Goal: Task Accomplishment & Management: Manage account settings

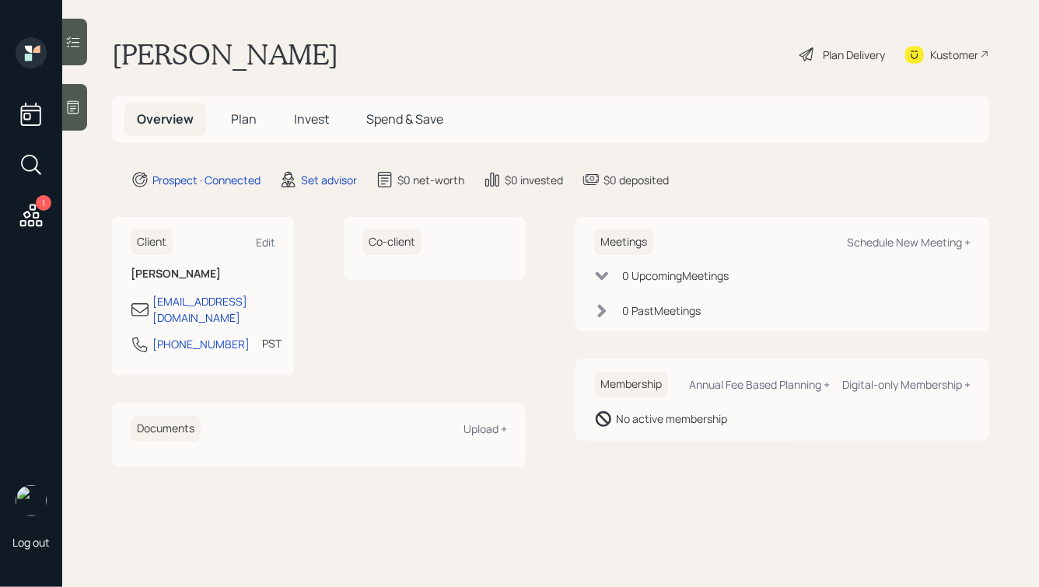
click at [71, 98] on div at bounding box center [74, 107] width 25 height 47
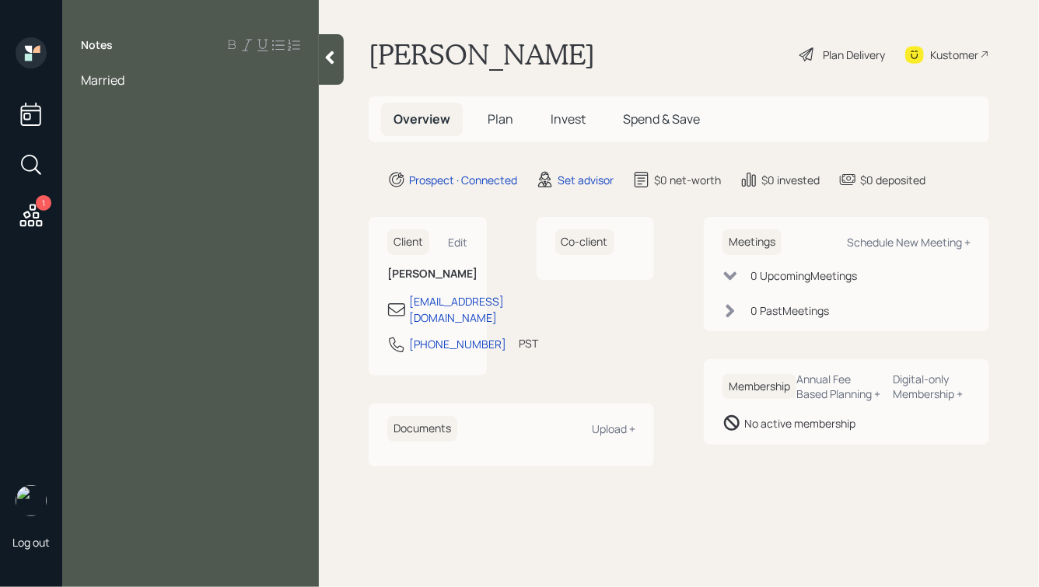
click at [138, 80] on div "Married" at bounding box center [190, 80] width 219 height 17
drag, startPoint x: 134, startPoint y: 79, endPoint x: 57, endPoint y: 79, distance: 77.0
click at [57, 79] on div "1 Log out Notes Married, [PERSON_NAME] Plan Delivery Kustomer Overview Plan Inv…" at bounding box center [519, 293] width 1039 height 587
click at [229, 100] on div at bounding box center [190, 97] width 219 height 17
click at [251, 136] on div "They're going to start a biz" at bounding box center [190, 131] width 219 height 17
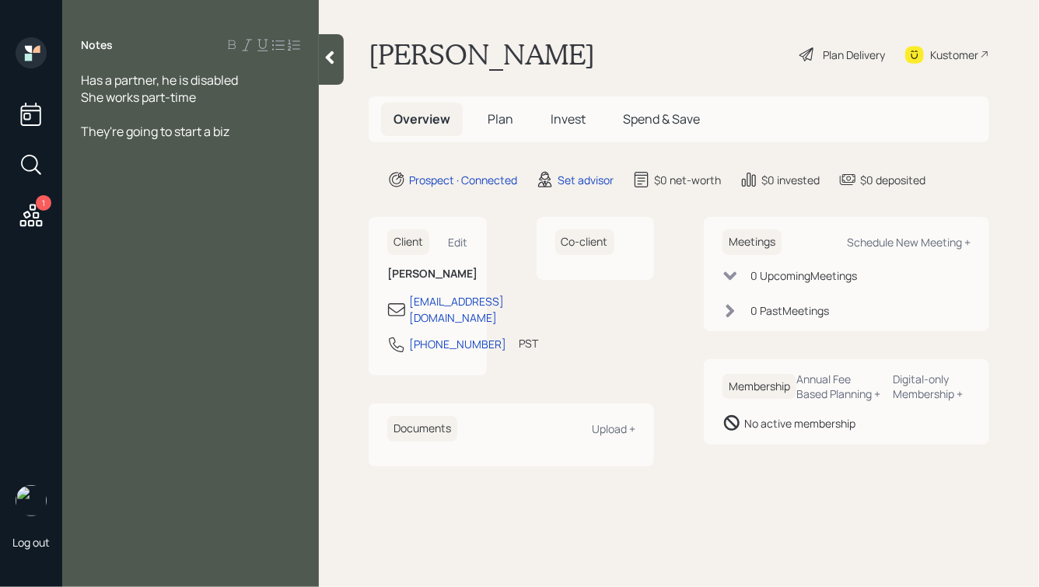
click at [204, 95] on div "She works part-time" at bounding box center [190, 97] width 219 height 17
click at [250, 78] on div "Has a partner, he is disabled" at bounding box center [190, 80] width 219 height 17
click at [224, 117] on div "She works part-time" at bounding box center [190, 114] width 219 height 17
click at [250, 169] on div "They're going to start a biz" at bounding box center [190, 165] width 219 height 17
click at [176, 145] on div at bounding box center [190, 148] width 219 height 17
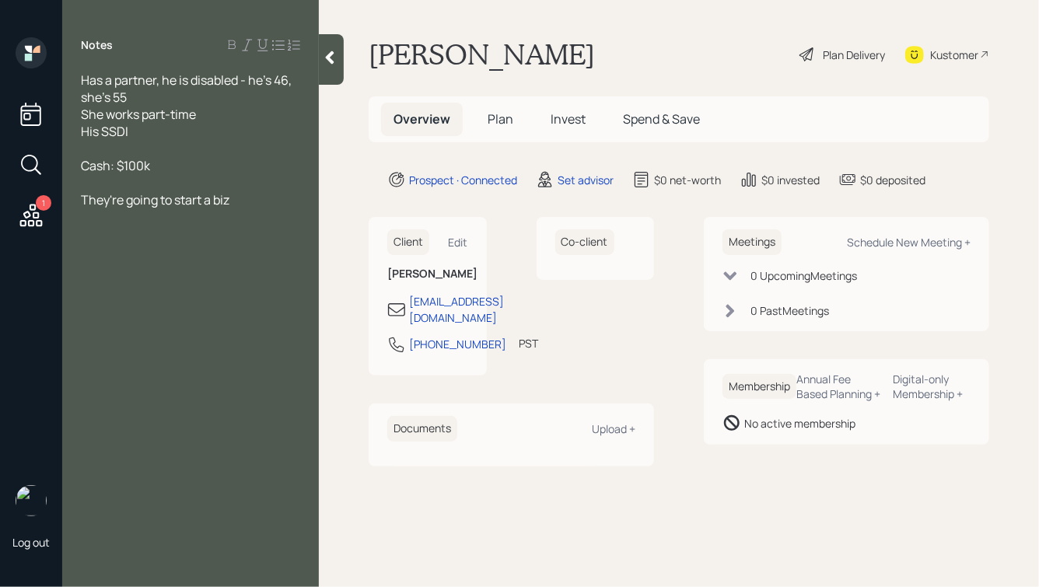
click at [253, 202] on div "They're going to start a biz" at bounding box center [190, 199] width 219 height 17
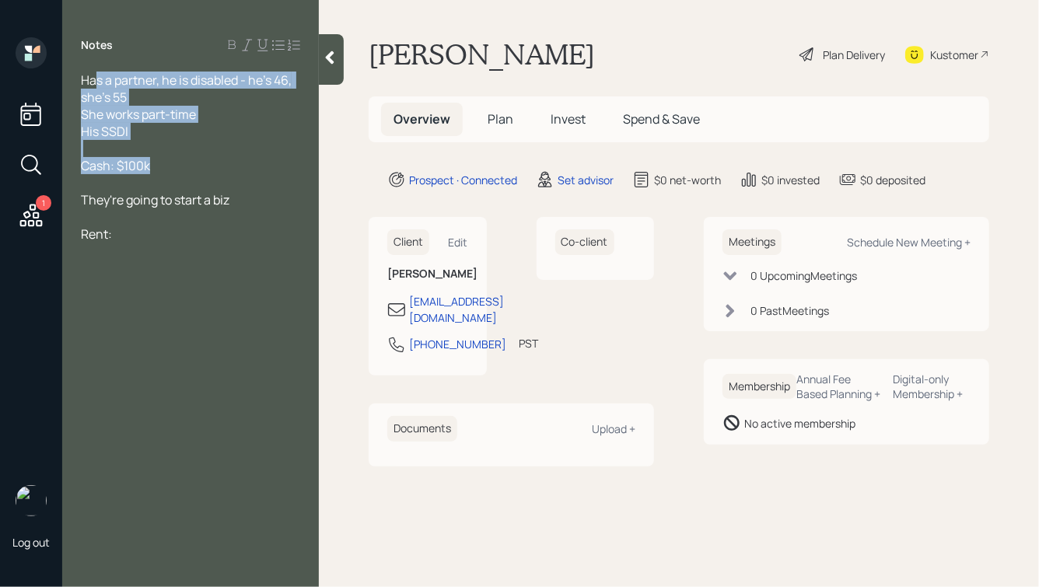
drag, startPoint x: 169, startPoint y: 173, endPoint x: 98, endPoint y: 80, distance: 117.1
click at [98, 80] on div "Has a partner, he is disabled - he's 46, she's 55 She works part-time His SSDI …" at bounding box center [190, 174] width 219 height 205
click at [95, 88] on span "Has a partner, he is disabled - he's 46, she's 55" at bounding box center [187, 89] width 213 height 34
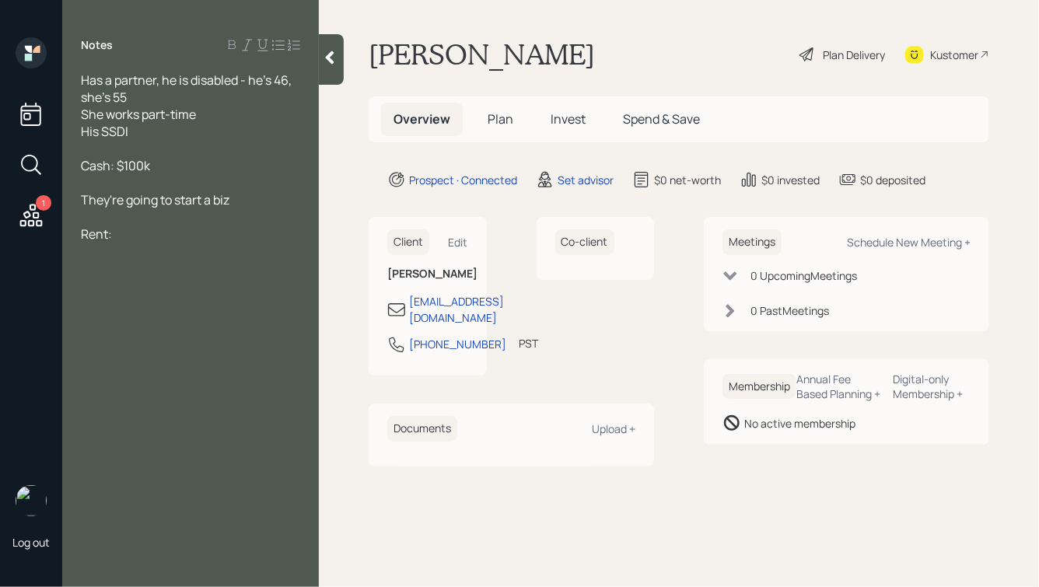
click at [327, 65] on icon at bounding box center [330, 58] width 16 height 16
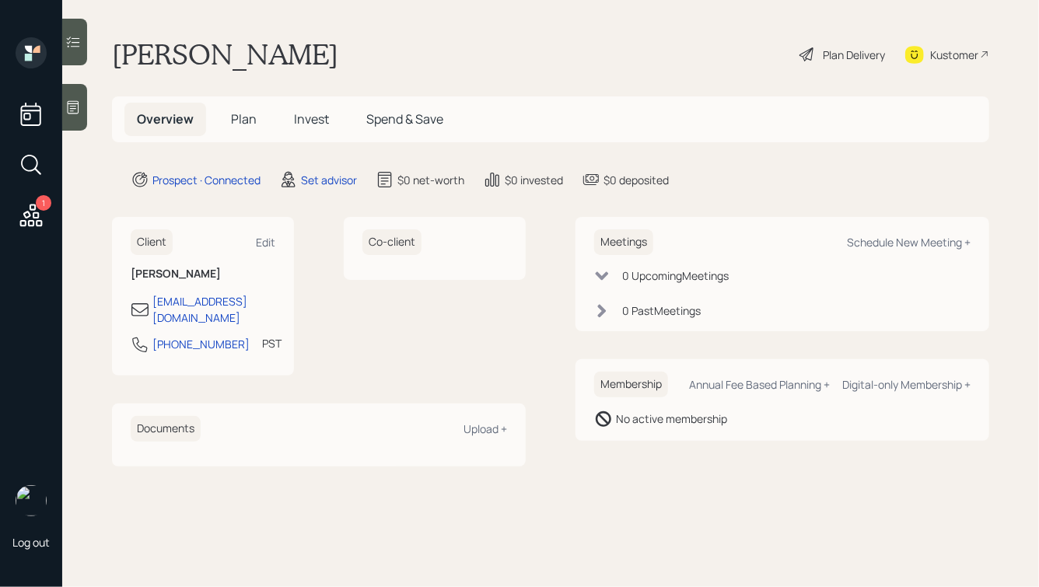
drag, startPoint x: 695, startPoint y: 177, endPoint x: 409, endPoint y: 39, distance: 317.9
click at [415, 44] on main "[PERSON_NAME] Plan Delivery Kustomer Overview Plan Invest Spend & Save Prospect…" at bounding box center [550, 293] width 977 height 587
click at [409, 39] on div "[PERSON_NAME] Plan Delivery Kustomer" at bounding box center [550, 54] width 877 height 34
click at [868, 238] on div "Schedule New Meeting +" at bounding box center [909, 242] width 124 height 15
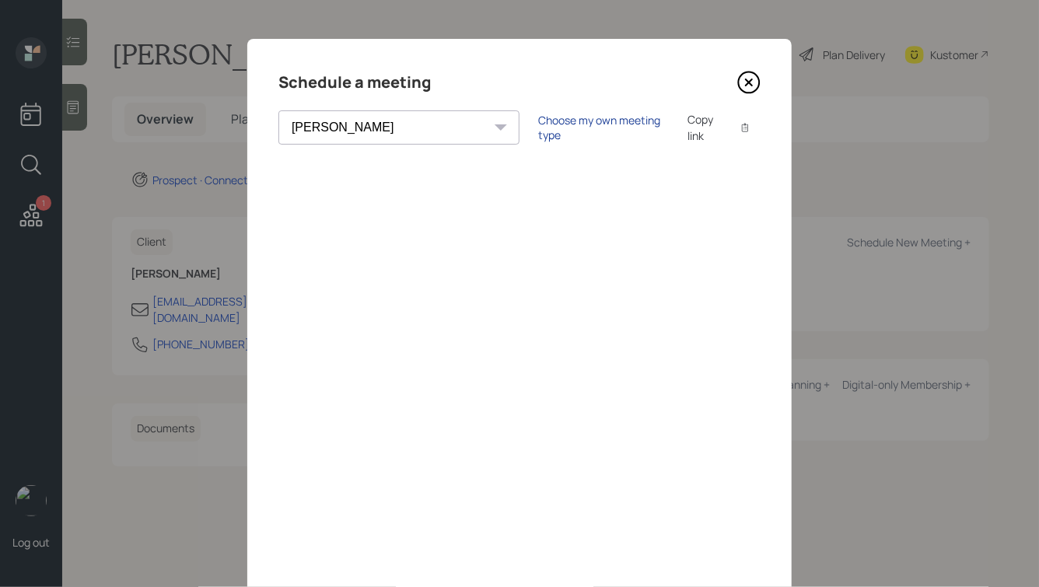
click at [538, 132] on div "Choose my own meeting type" at bounding box center [603, 128] width 131 height 30
click at [351, 124] on select "[PERSON_NAME] [PERSON_NAME] [PERSON_NAME] [PERSON_NAME] [PERSON_NAME] [PERSON_N…" at bounding box center [412, 127] width 268 height 34
select select "ade3b313-576a-42c5-b346-1eb294908ae6"
click at [278, 110] on select "[PERSON_NAME] [PERSON_NAME] [PERSON_NAME] [PERSON_NAME] [PERSON_NAME] [PERSON_N…" at bounding box center [412, 127] width 268 height 34
click at [743, 82] on icon at bounding box center [748, 82] width 23 height 23
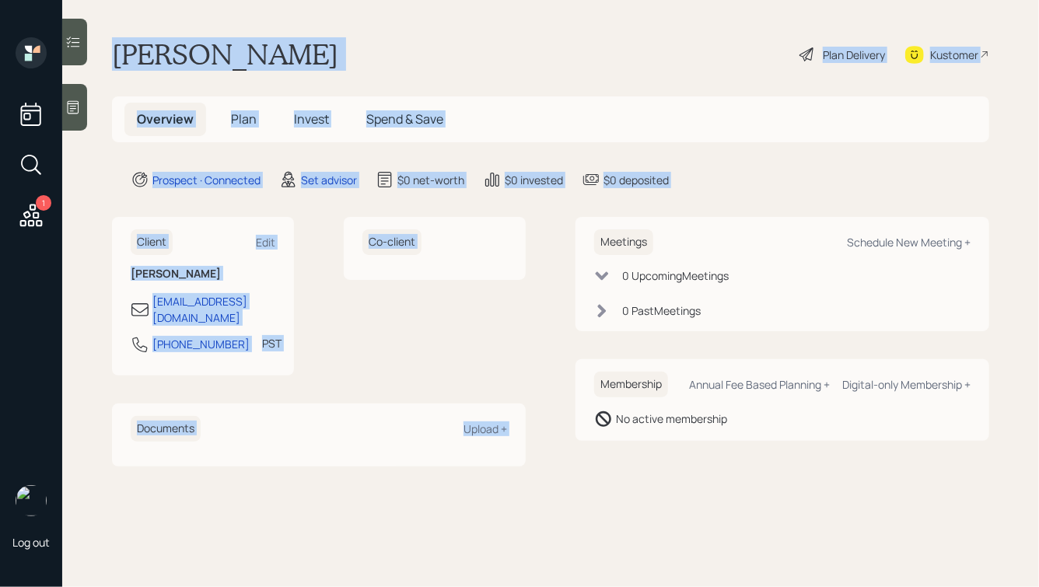
drag, startPoint x: 733, startPoint y: 195, endPoint x: 502, endPoint y: 19, distance: 290.8
click at [502, 19] on main "[PERSON_NAME] Plan Delivery Kustomer Overview Plan Invest Spend & Save Prospect…" at bounding box center [550, 293] width 977 height 587
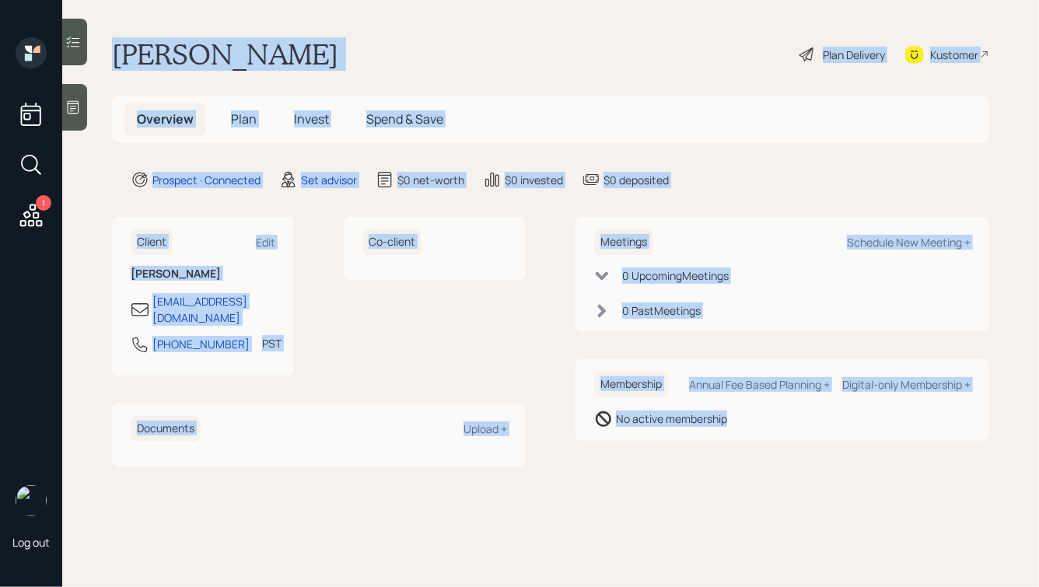
drag, startPoint x: 110, startPoint y: 40, endPoint x: 698, endPoint y: 484, distance: 736.1
click at [698, 484] on main "[PERSON_NAME] Plan Delivery Kustomer Overview Plan Invest Spend & Save Prospect…" at bounding box center [550, 293] width 977 height 587
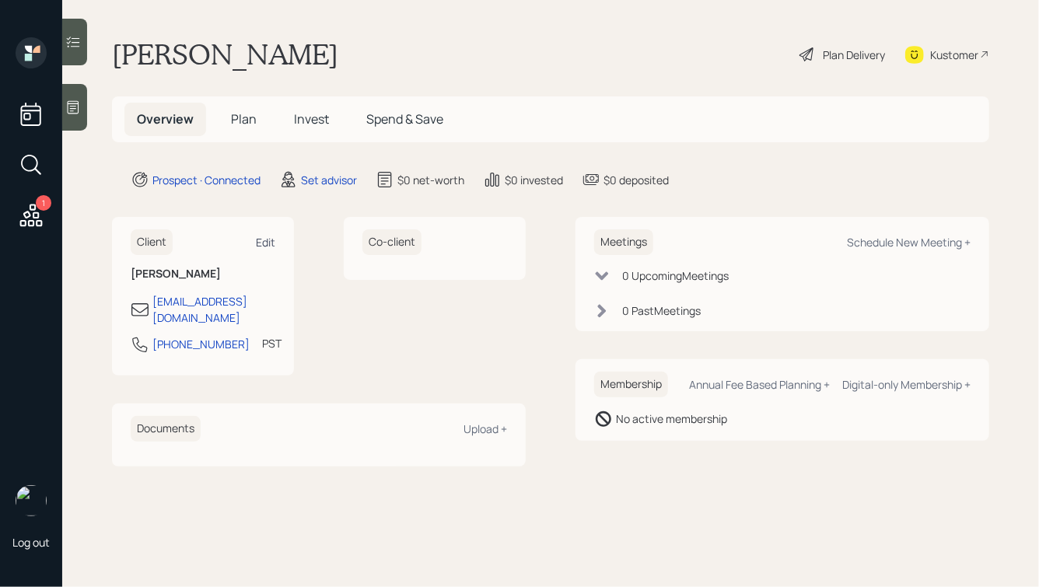
click at [266, 243] on div "Edit" at bounding box center [265, 242] width 19 height 15
select select "America/Los_Angeles"
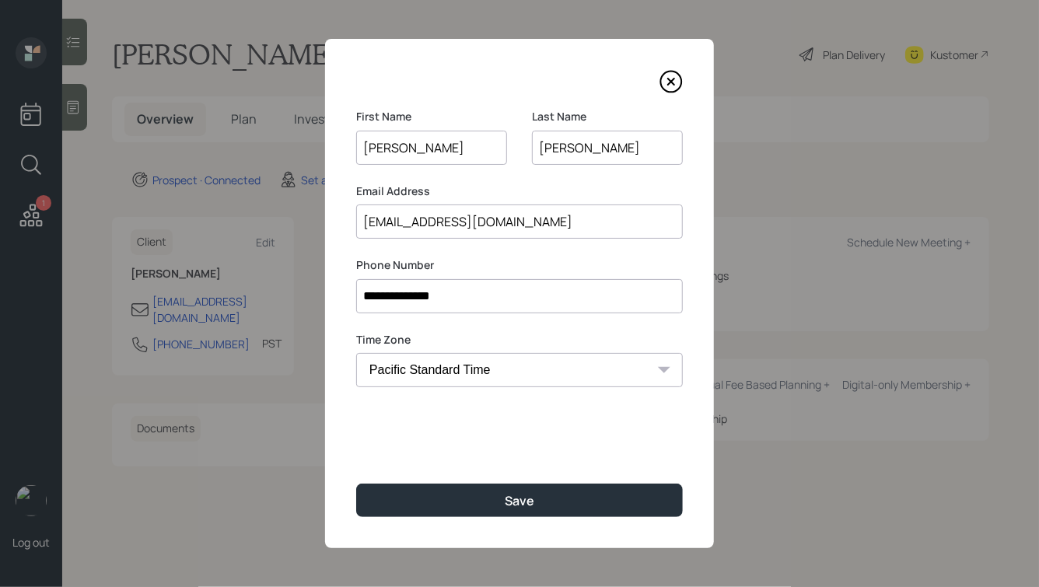
drag, startPoint x: 408, startPoint y: 223, endPoint x: 452, endPoint y: 223, distance: 43.5
click at [452, 223] on input "[EMAIL_ADDRESS][DOMAIN_NAME]" at bounding box center [519, 222] width 327 height 34
drag, startPoint x: 421, startPoint y: 225, endPoint x: 452, endPoint y: 222, distance: 31.3
click at [452, 222] on input "[EMAIL_ADDRESS][DOMAIN_NAME]" at bounding box center [519, 222] width 327 height 34
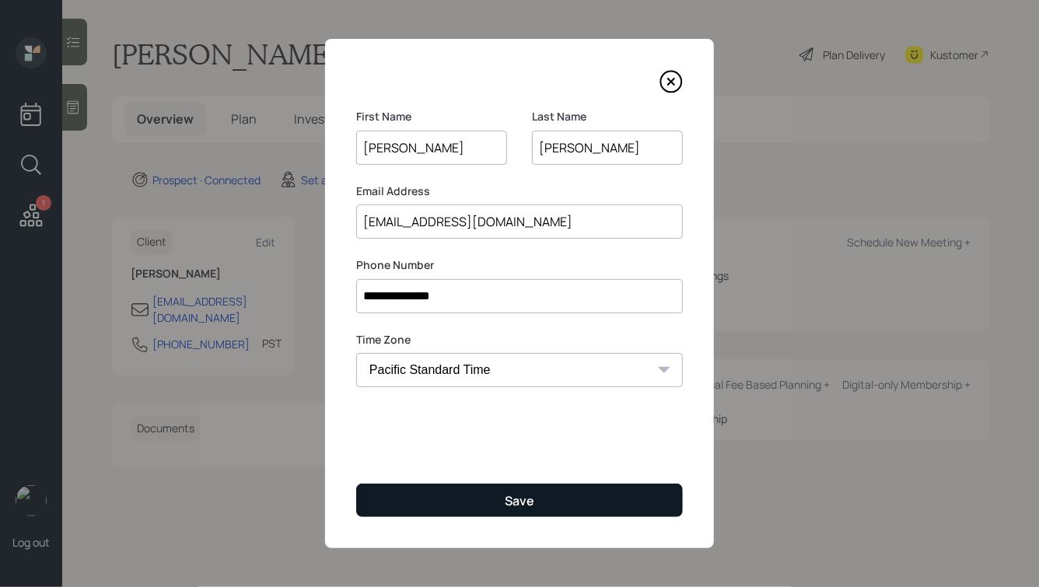
type input "[EMAIL_ADDRESS][DOMAIN_NAME]"
click at [501, 500] on button "Save" at bounding box center [519, 500] width 327 height 33
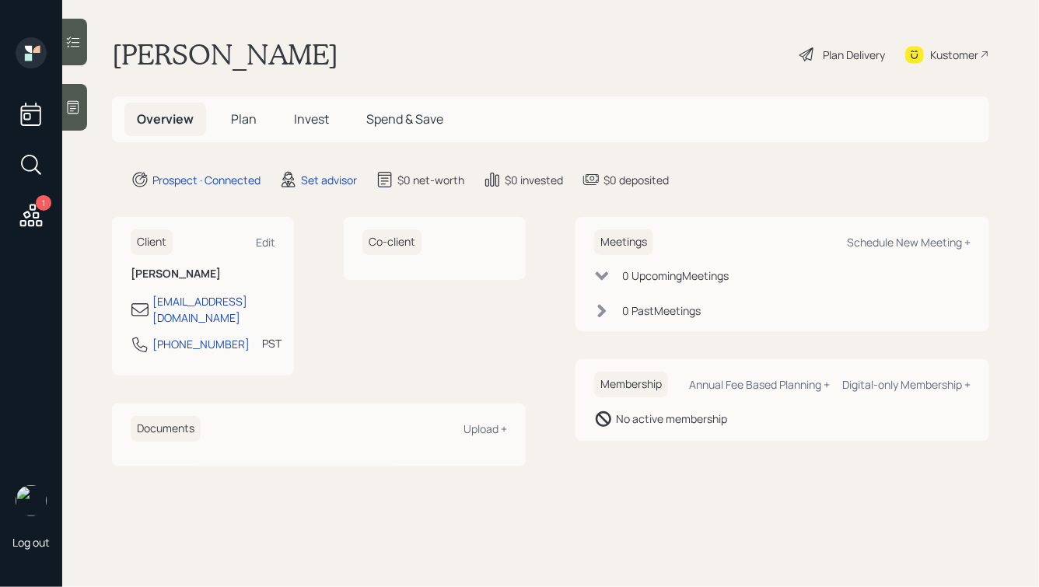
click at [71, 105] on icon at bounding box center [73, 108] width 16 height 16
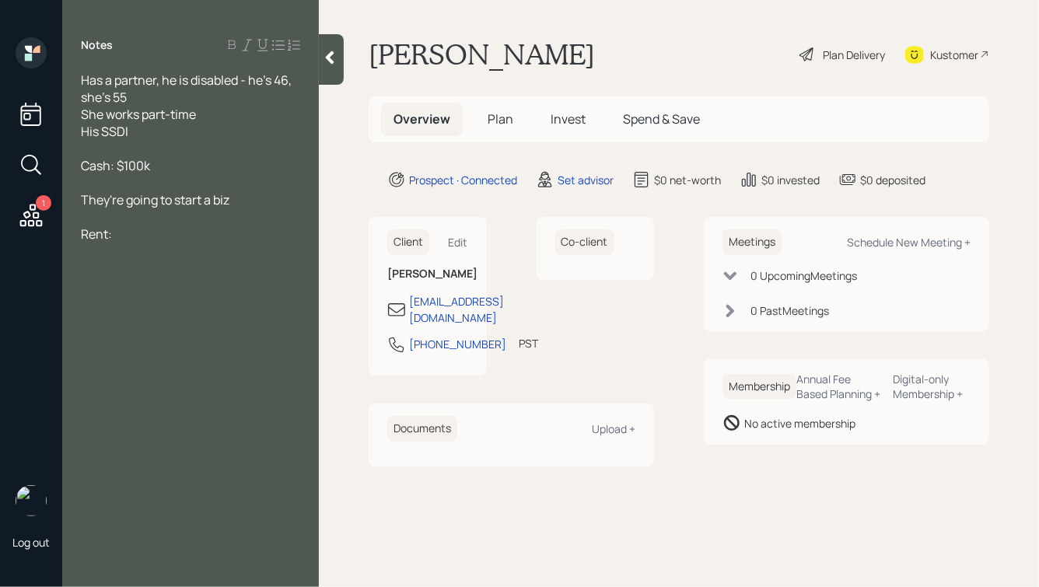
click at [124, 142] on div at bounding box center [190, 148] width 219 height 17
click at [206, 120] on div "Has a partner, he is disabled - he's 46, she's 55 She works part-time His SSDI" at bounding box center [190, 106] width 219 height 68
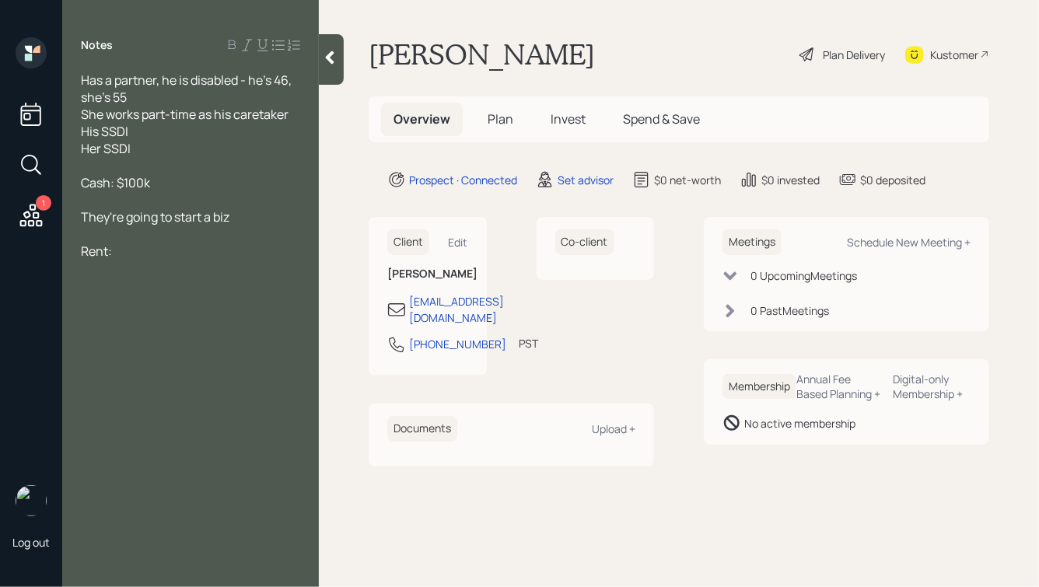
click at [181, 152] on div "Her SSDI" at bounding box center [190, 148] width 219 height 17
